Goal: Task Accomplishment & Management: Complete application form

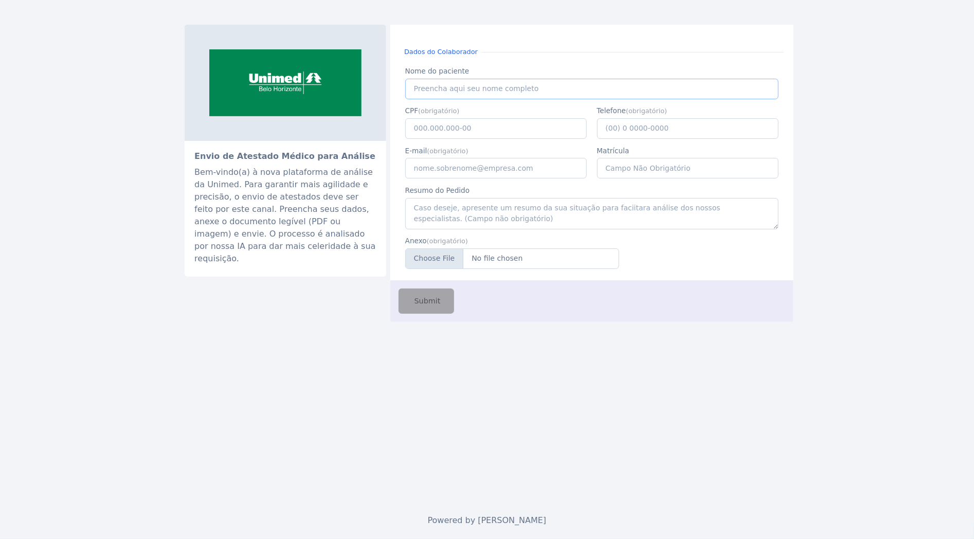
click at [582, 92] on input "Nome do paciente" at bounding box center [591, 89] width 373 height 21
paste input "JACQUELINE DE JESUS FRONT"
type input "JACQUELINE DE JESUS FRONT"
click at [436, 131] on input "CPF" at bounding box center [496, 128] width 182 height 21
paste input "808.849.386-20"
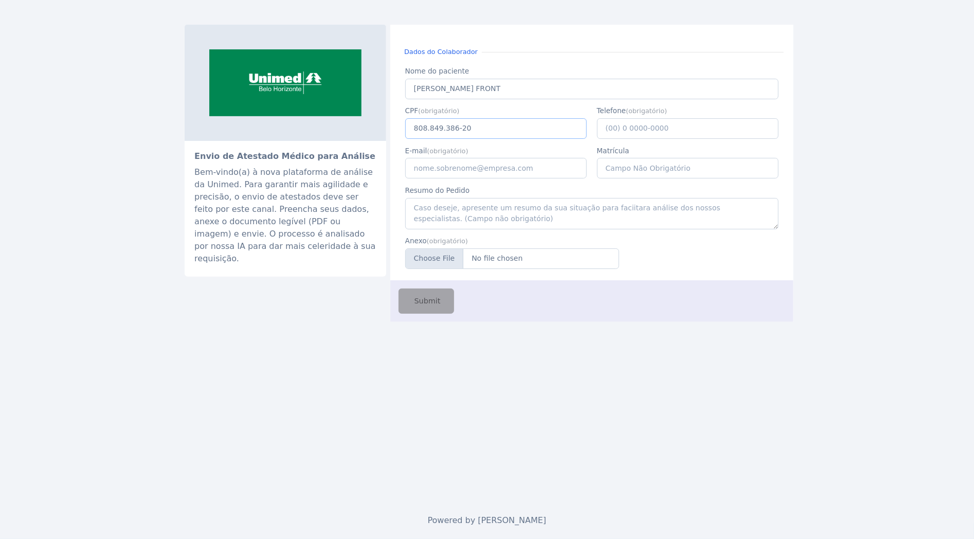
type input "808.849.386-20"
type input "[PHONE_NUMBER]"
type input "[EMAIL_ADDRESS][DOMAIN_NAME]"
click at [492, 261] on input "Anexo" at bounding box center [512, 258] width 214 height 21
type input "C:\fakepath\JACQUELINE DE JESUS FRONT.pdf"
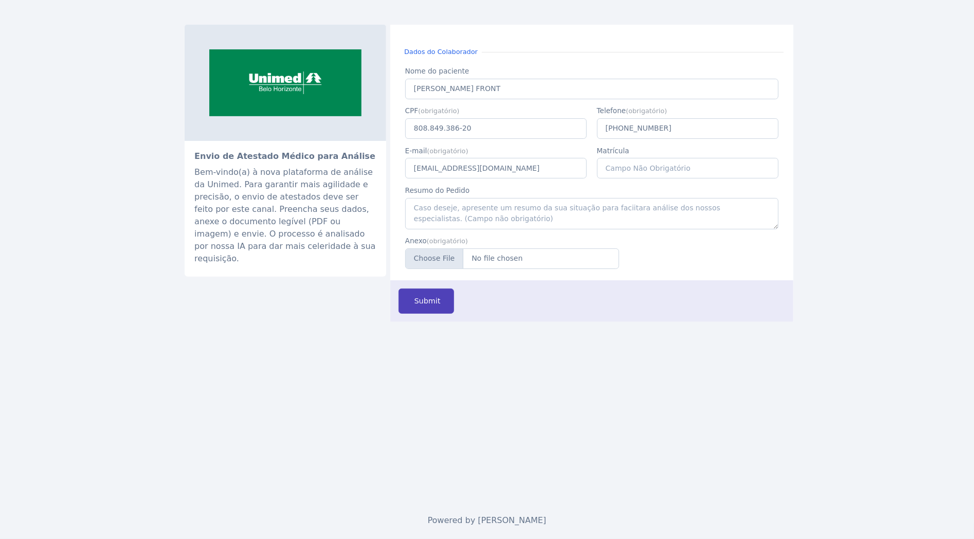
click at [436, 299] on span "Submit" at bounding box center [426, 301] width 28 height 11
click at [428, 121] on input "CPF" at bounding box center [496, 128] width 182 height 21
paste input "082.881.856-81"
type input "082.881.856-81"
click at [436, 84] on input "Nome do paciente" at bounding box center [591, 89] width 373 height 21
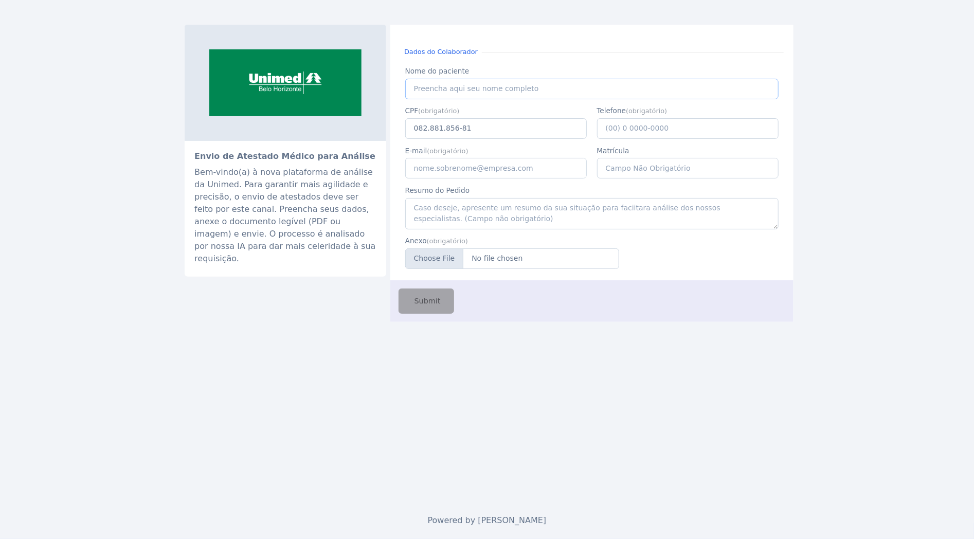
paste input "[PERSON_NAME]"
type input "[PERSON_NAME]"
click at [482, 171] on input "E-mail" at bounding box center [496, 168] width 182 height 21
type input "[EMAIL_ADDRESS][DOMAIN_NAME]"
click at [622, 129] on input "Telefone" at bounding box center [688, 128] width 182 height 21
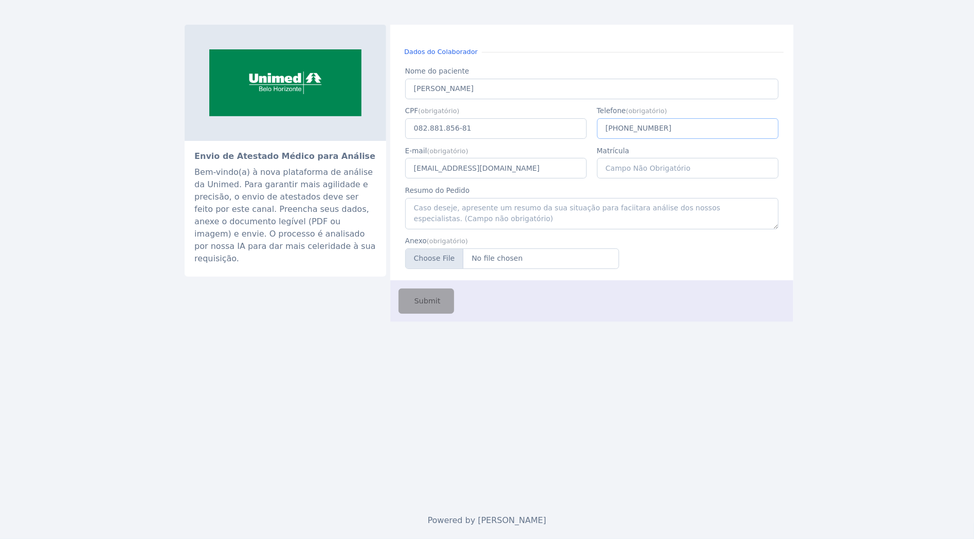
type input "[PHONE_NUMBER]"
click at [510, 260] on input "Anexo" at bounding box center [512, 258] width 214 height 21
type input "C:\fakepath\theofiloSobreposiçãoConsultaMedica.pdf"
click at [433, 302] on span "Submit" at bounding box center [426, 301] width 28 height 11
click at [445, 88] on input "Nome do paciente" at bounding box center [591, 89] width 373 height 21
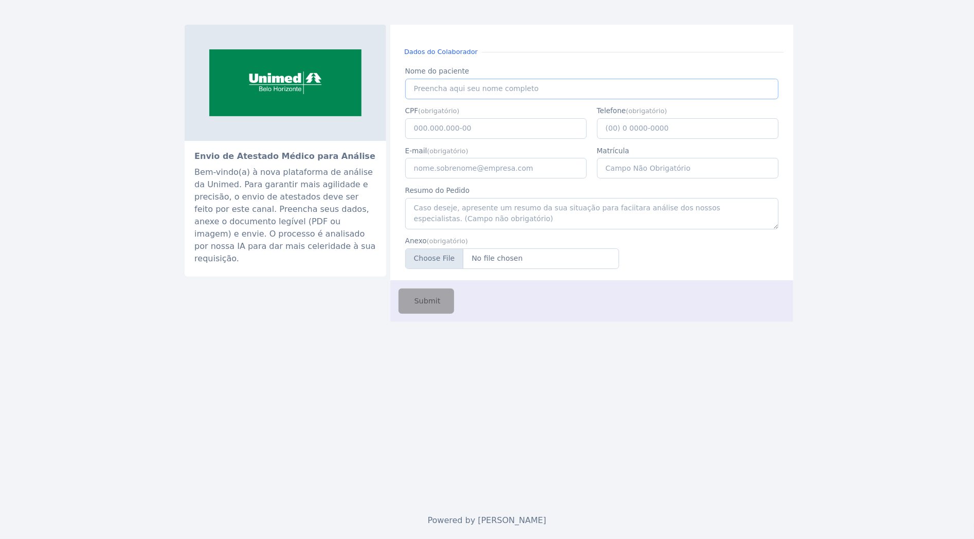
paste input "JACIARA GABRIEL DE SENA"
type input "JACIARA GABRIEL DE SENA"
click at [533, 125] on input "CPF" at bounding box center [496, 128] width 182 height 21
paste input "111.141.736-90"
type input "111.141.736-90"
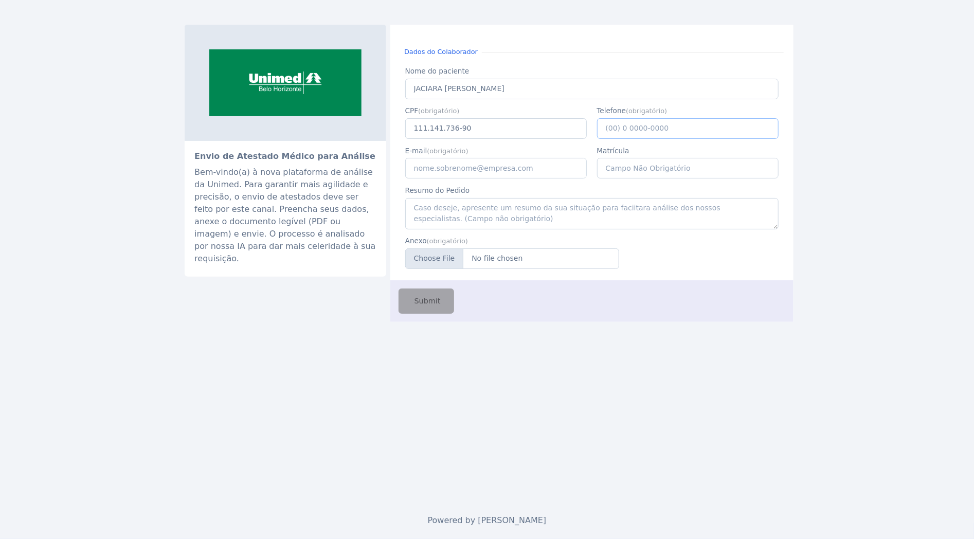
click at [640, 129] on input "Telefone" at bounding box center [688, 128] width 182 height 21
type input "(31) 9 8488-8088"
type input "[EMAIL_ADDRESS][DOMAIN_NAME]"
click at [517, 254] on input "Anexo" at bounding box center [512, 258] width 214 height 21
type input "C:\fakepath\JACIARA GABRIEL DE SENA.pdf"
